Goal: Information Seeking & Learning: Understand process/instructions

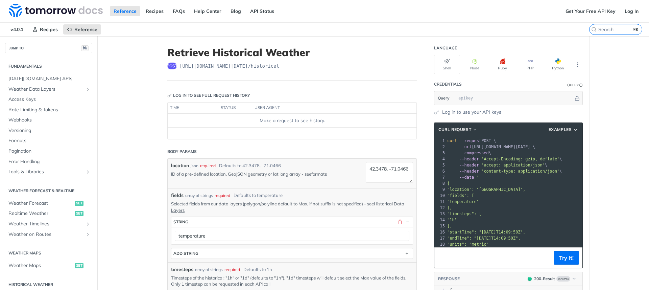
scroll to position [167, 0]
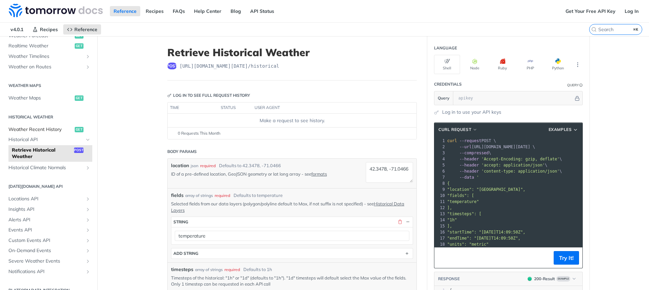
click at [51, 128] on span "Weather Recent History" at bounding box center [40, 129] width 65 height 7
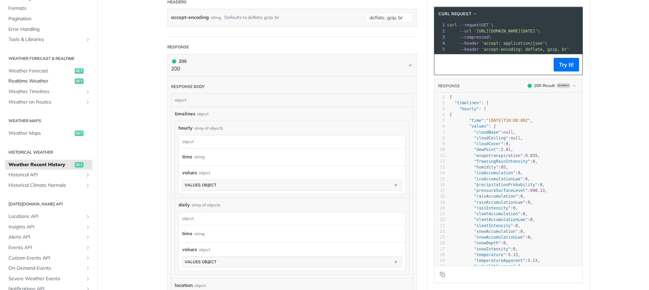
scroll to position [96, 0]
click at [47, 83] on span "Realtime Weather" at bounding box center [40, 81] width 65 height 7
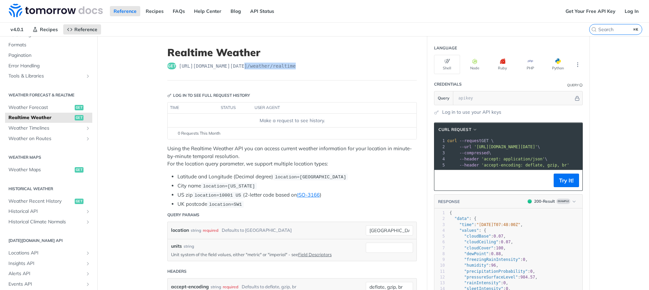
drag, startPoint x: 243, startPoint y: 67, endPoint x: 321, endPoint y: 67, distance: 78.0
click at [321, 67] on div "get [URL][DOMAIN_NAME][DATE] /weather/realtime" at bounding box center [291, 65] width 249 height 7
copy span "/v4 /weather/realtime"
click at [47, 128] on span "Weather Timelines" at bounding box center [45, 128] width 75 height 7
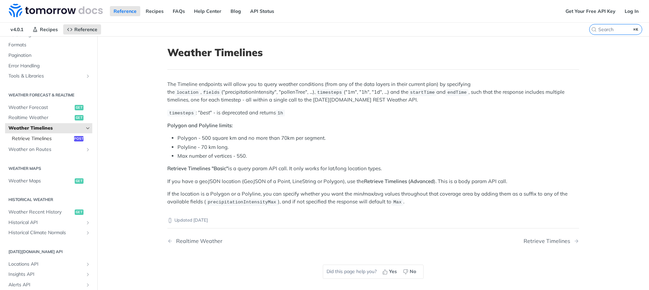
click at [47, 136] on span "Retrieve Timelines" at bounding box center [42, 138] width 60 height 7
